Goal: Transaction & Acquisition: Purchase product/service

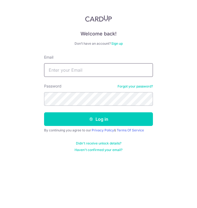
type input "[EMAIL_ADDRESS][DOMAIN_NAME]"
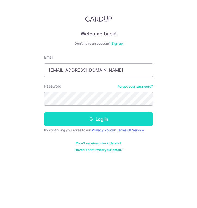
click at [85, 115] on button "Log in" at bounding box center [98, 119] width 109 height 14
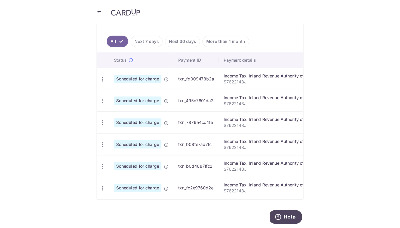
scroll to position [187, 0]
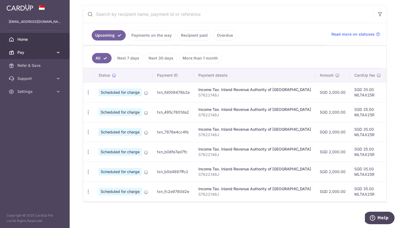
click at [30, 54] on span "Pay" at bounding box center [35, 52] width 36 height 5
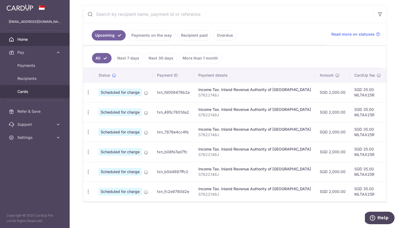
click at [30, 90] on span "Cards" at bounding box center [35, 91] width 36 height 5
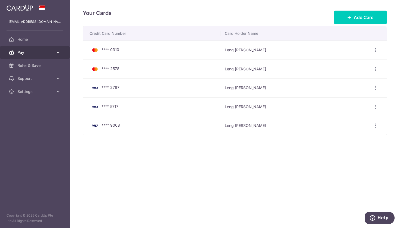
click at [29, 52] on span "Pay" at bounding box center [35, 52] width 36 height 5
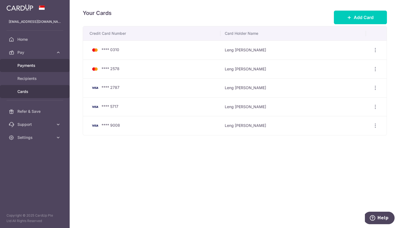
click at [27, 68] on span "Payments" at bounding box center [35, 65] width 36 height 5
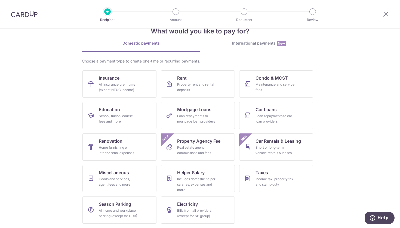
scroll to position [15, 0]
click at [386, 13] on icon at bounding box center [386, 14] width 7 height 7
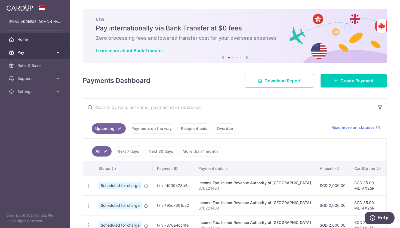
click at [57, 56] on link "Pay" at bounding box center [35, 52] width 70 height 13
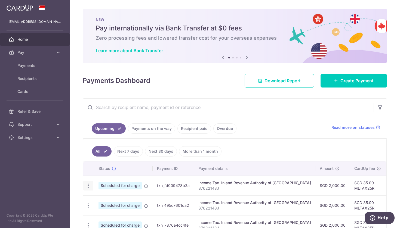
click at [87, 187] on icon "button" at bounding box center [88, 186] width 6 height 6
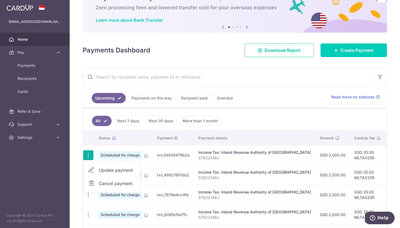
scroll to position [32, 0]
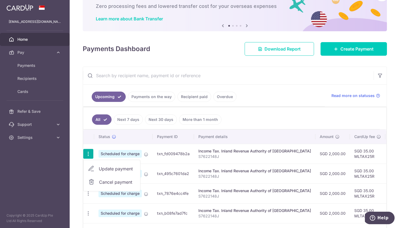
click at [205, 156] on p "S7622148J" at bounding box center [254, 156] width 113 height 5
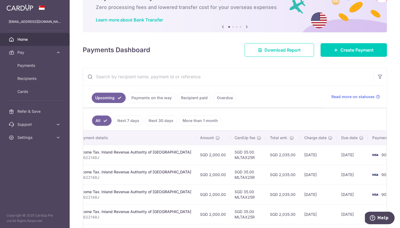
scroll to position [29, 0]
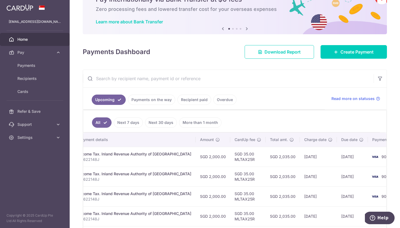
click at [28, 40] on span "Home" at bounding box center [35, 39] width 36 height 5
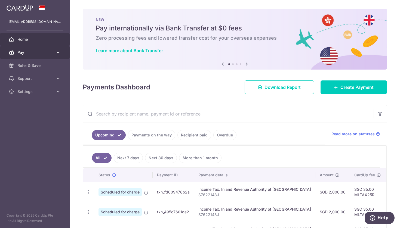
click at [47, 54] on span "Pay" at bounding box center [35, 52] width 36 height 5
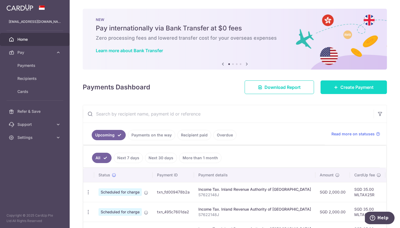
click at [330, 90] on link "Create Payment" at bounding box center [354, 88] width 66 height 14
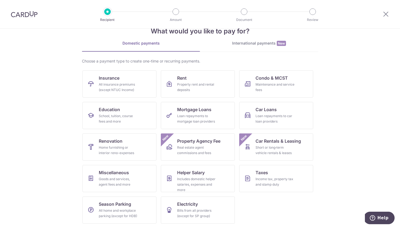
scroll to position [15, 0]
click at [190, 190] on div "Includes domestic helper salaries, expenses and more" at bounding box center [196, 185] width 39 height 16
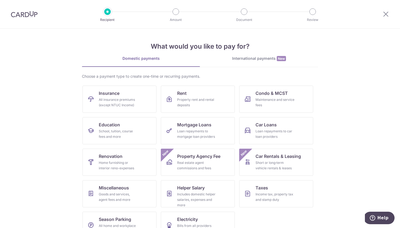
click at [17, 15] on img at bounding box center [24, 14] width 27 height 7
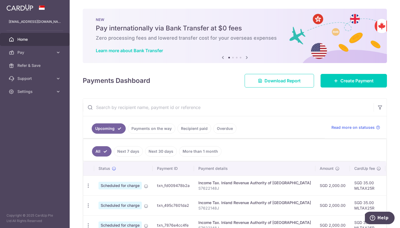
click at [21, 38] on span "Home" at bounding box center [35, 39] width 36 height 5
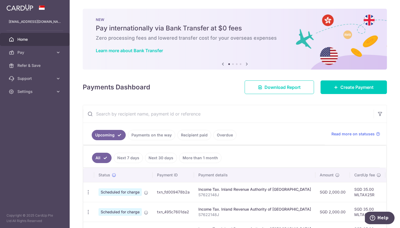
click at [20, 11] on link at bounding box center [19, 7] width 31 height 10
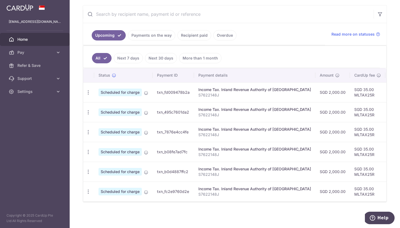
scroll to position [93, 0]
click at [31, 90] on span "Settings" at bounding box center [35, 91] width 36 height 5
click at [29, 8] on img at bounding box center [20, 7] width 27 height 7
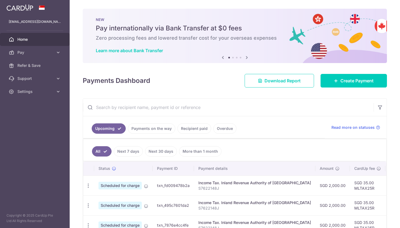
scroll to position [0, 0]
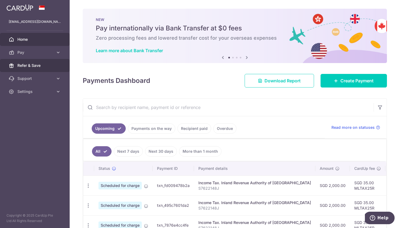
click at [26, 68] on link "Refer & Save" at bounding box center [35, 65] width 70 height 13
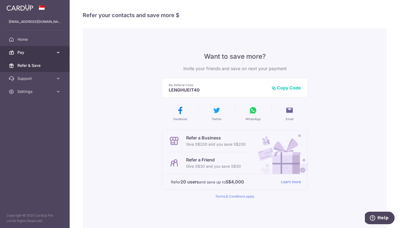
click at [25, 54] on span "Pay" at bounding box center [35, 52] width 36 height 5
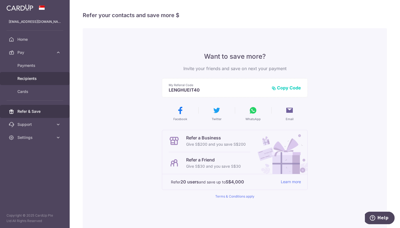
click at [25, 79] on span "Recipients" at bounding box center [35, 78] width 36 height 5
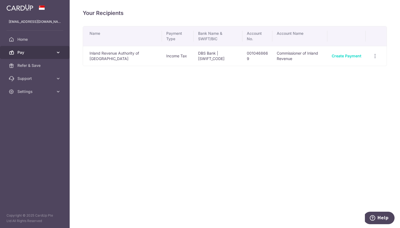
click at [22, 55] on span "Pay" at bounding box center [35, 52] width 36 height 5
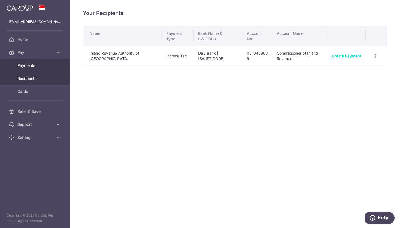
click at [24, 67] on span "Payments" at bounding box center [35, 65] width 36 height 5
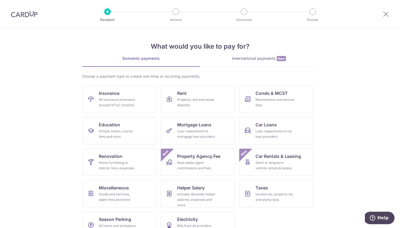
click at [281, 59] on span "New" at bounding box center [281, 58] width 9 height 5
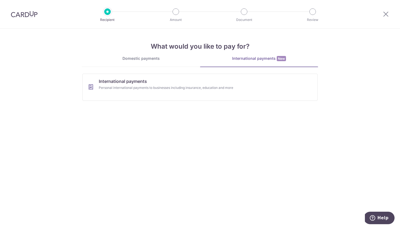
click at [149, 59] on div "Domestic payments" at bounding box center [141, 58] width 118 height 5
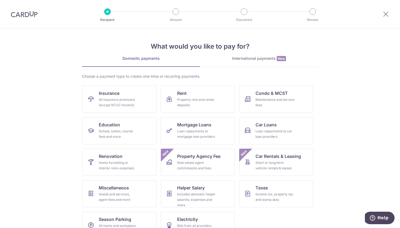
click at [71, 160] on section "What would you like to pay for? Domestic payments International payments New Ch…" at bounding box center [200, 129] width 400 height 200
click at [119, 160] on link "Renovation Home furnishing or interior reno-expenses" at bounding box center [119, 162] width 74 height 27
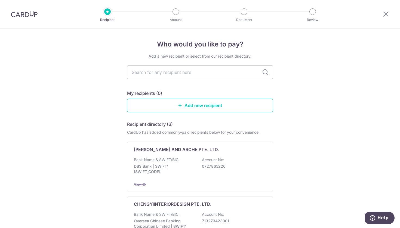
click at [29, 14] on img at bounding box center [24, 14] width 27 height 7
